Goal: Transaction & Acquisition: Download file/media

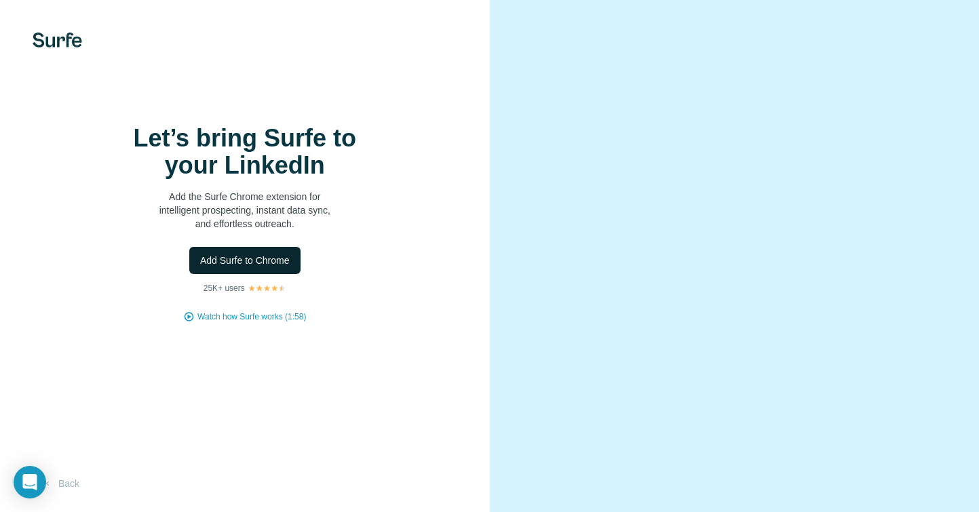
click at [259, 265] on span "Add Surfe to Chrome" at bounding box center [245, 261] width 90 height 14
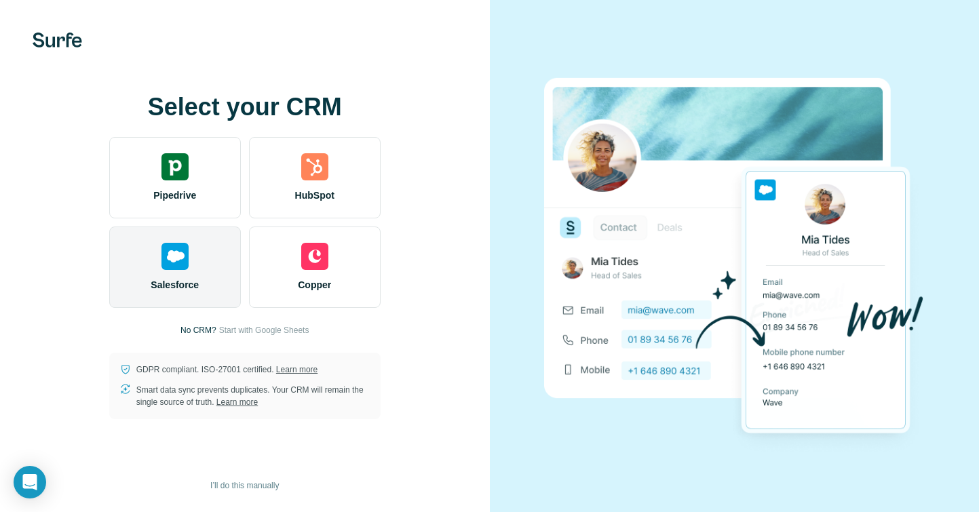
click at [202, 283] on div "Salesforce" at bounding box center [175, 267] width 132 height 81
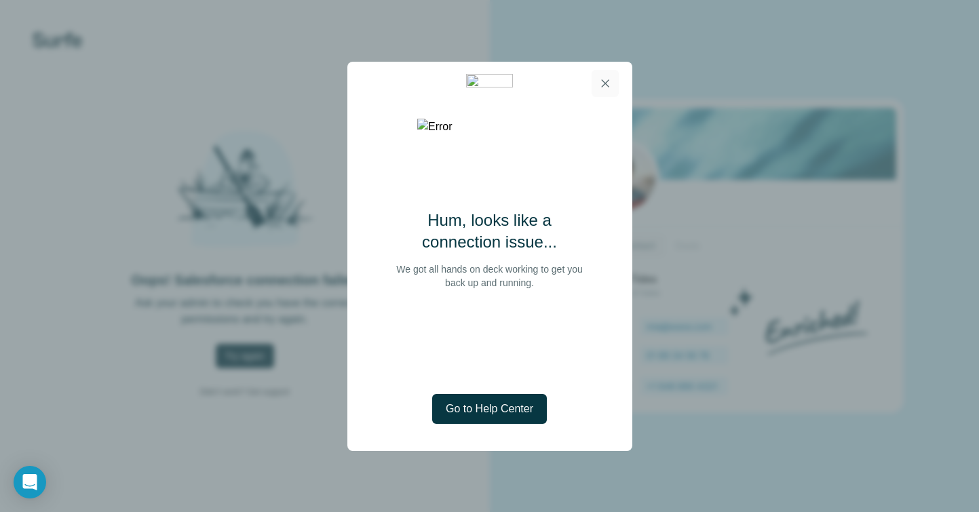
click at [604, 86] on icon "button" at bounding box center [606, 84] width 14 height 14
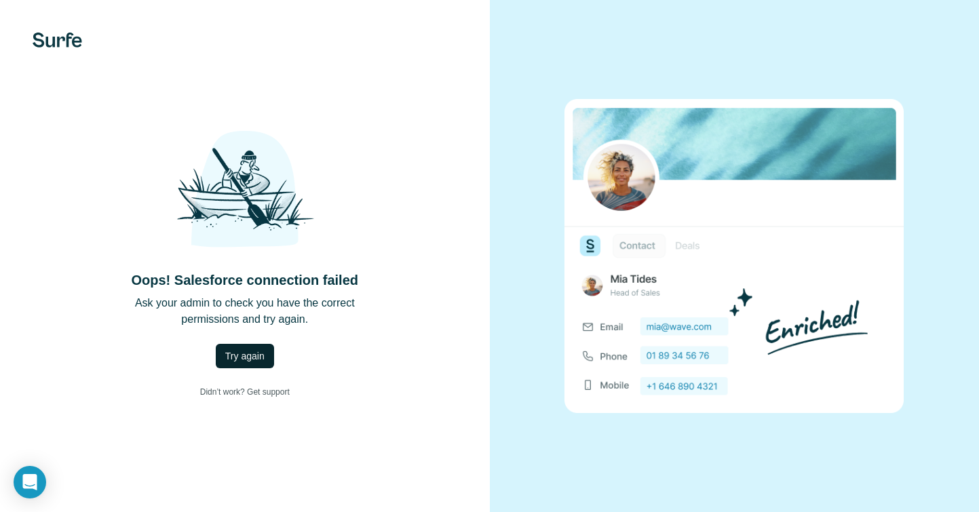
click at [244, 362] on button "Try again" at bounding box center [245, 356] width 58 height 24
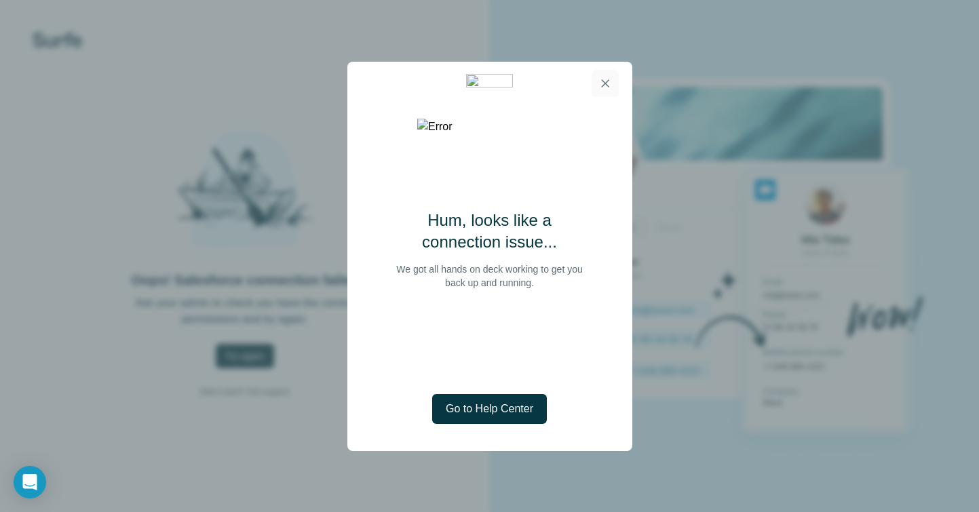
click at [606, 90] on icon "button" at bounding box center [606, 84] width 14 height 14
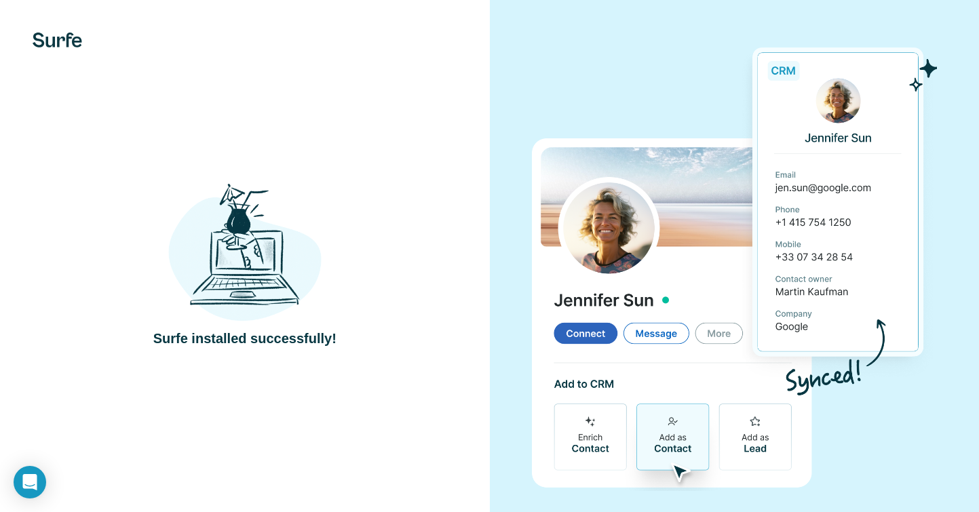
click at [294, 261] on img at bounding box center [244, 253] width 153 height 142
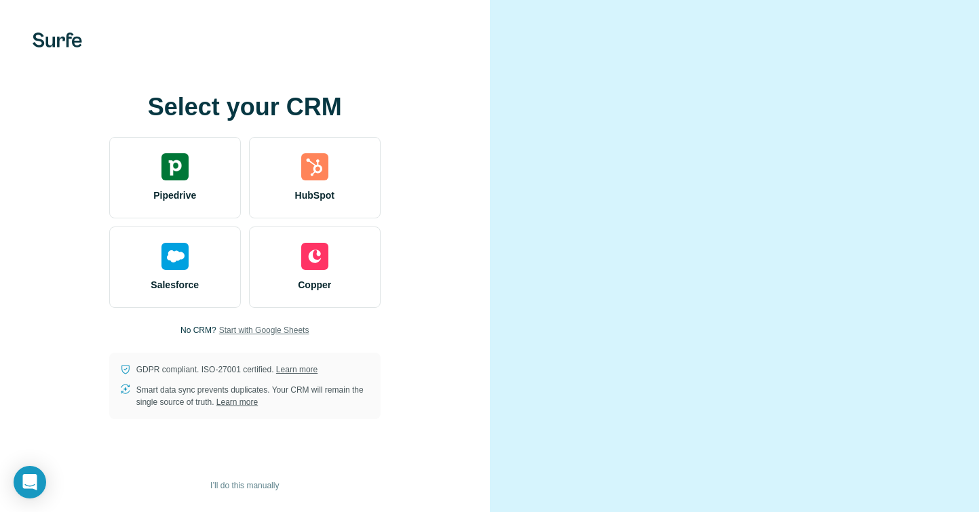
click at [231, 337] on span "Start with Google Sheets" at bounding box center [264, 330] width 90 height 12
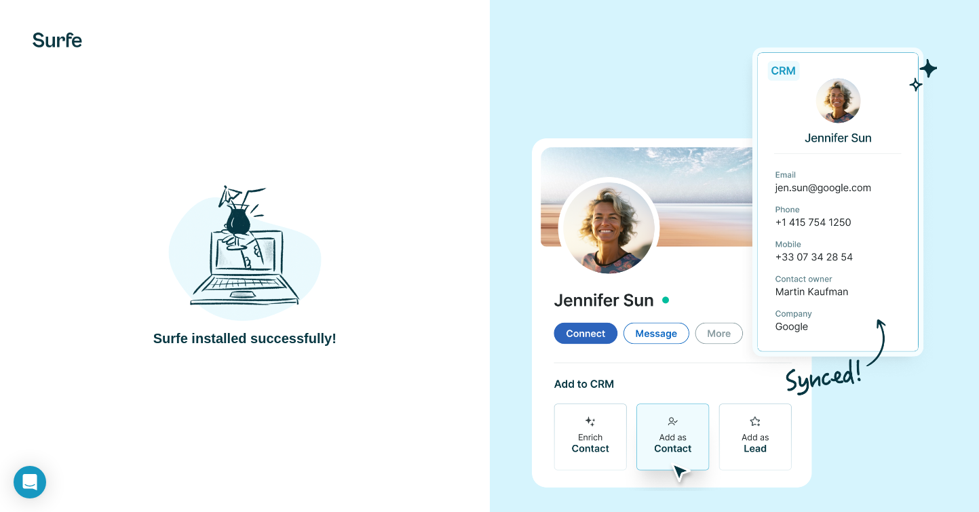
click at [360, 325] on div "Surfe installed successfully!" at bounding box center [245, 265] width 436 height 166
click at [393, 288] on div "Surfe installed successfully!" at bounding box center [245, 265] width 436 height 166
